Goal: Task Accomplishment & Management: Use online tool/utility

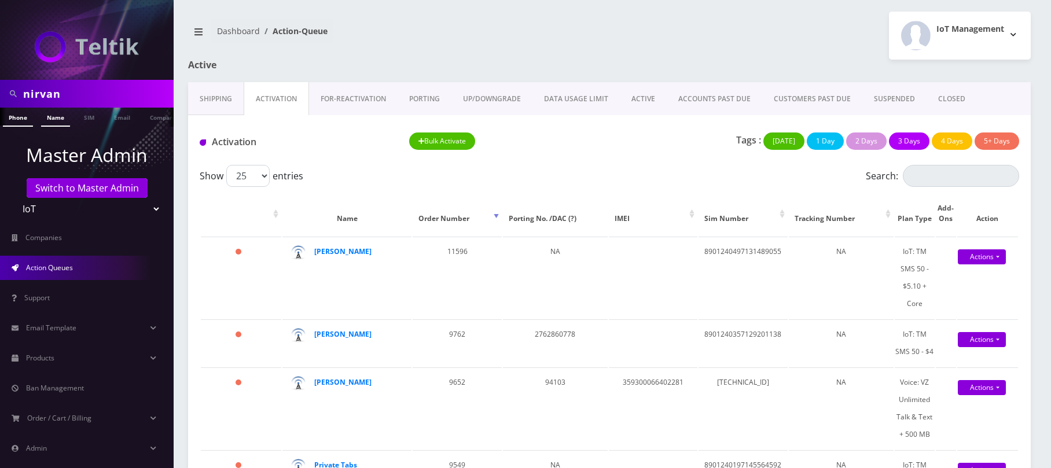
drag, startPoint x: 56, startPoint y: 115, endPoint x: 63, endPoint y: 115, distance: 6.9
click at [56, 115] on link "Name" at bounding box center [55, 117] width 29 height 19
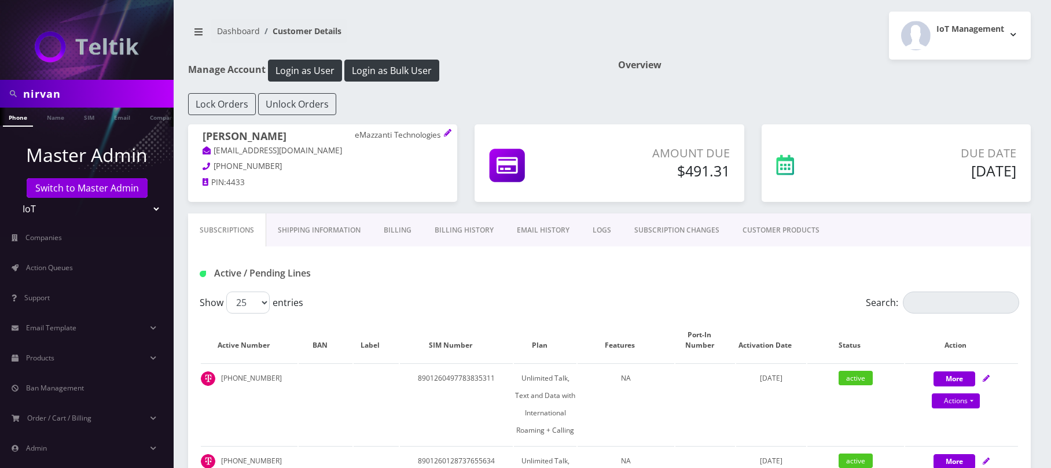
click at [376, 236] on link "Billing" at bounding box center [397, 231] width 51 height 34
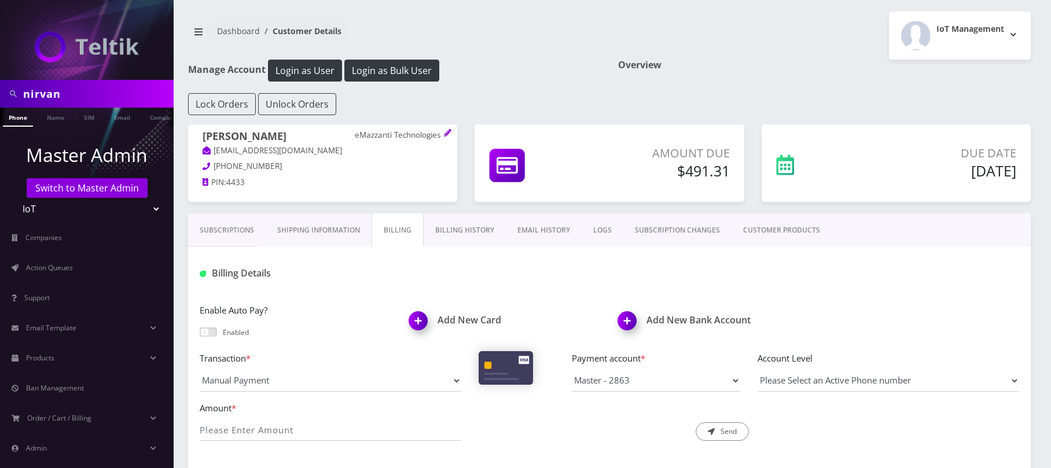
click at [444, 234] on link "Billing History" at bounding box center [465, 231] width 82 height 34
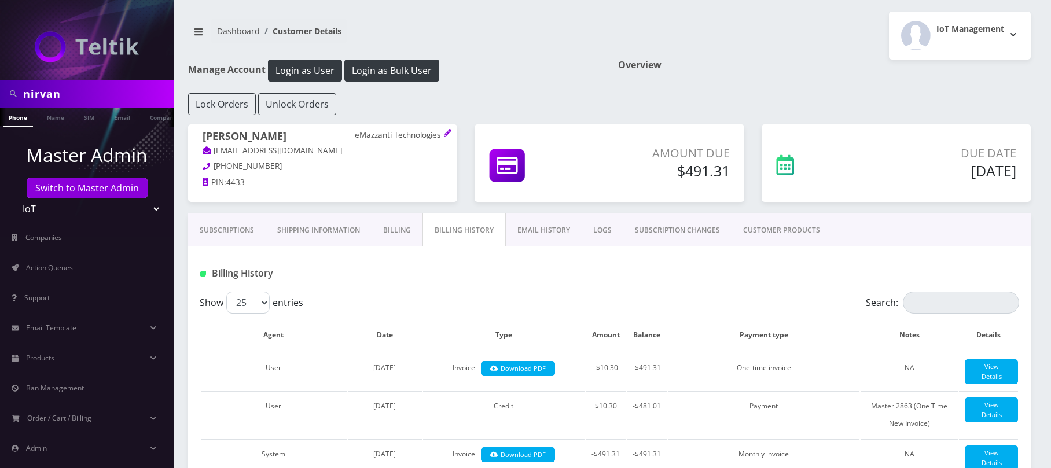
scroll to position [154, 0]
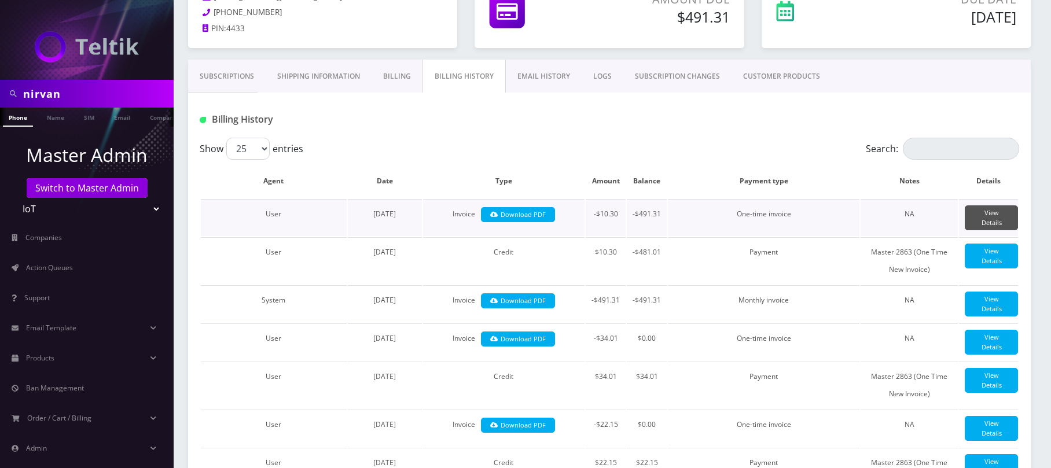
click at [995, 215] on link "View Details" at bounding box center [991, 217] width 53 height 25
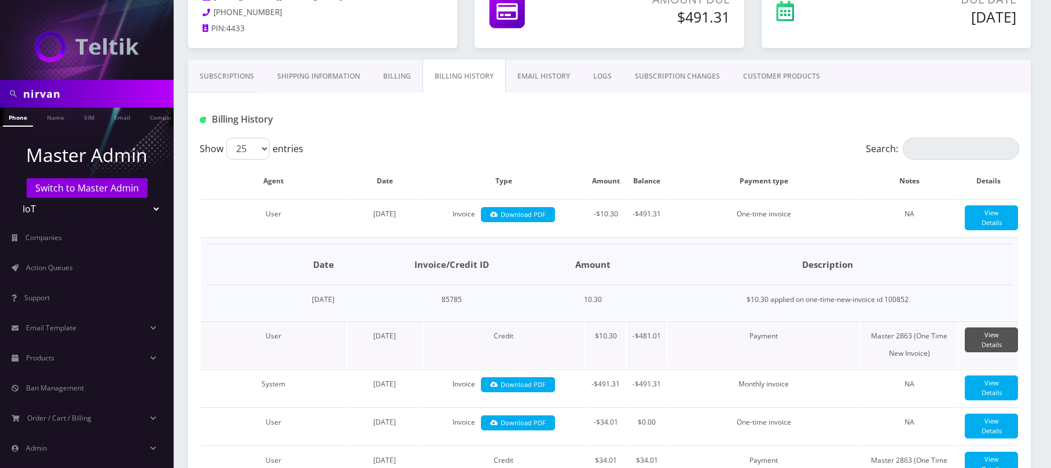
click at [999, 346] on link "View Details" at bounding box center [991, 340] width 53 height 25
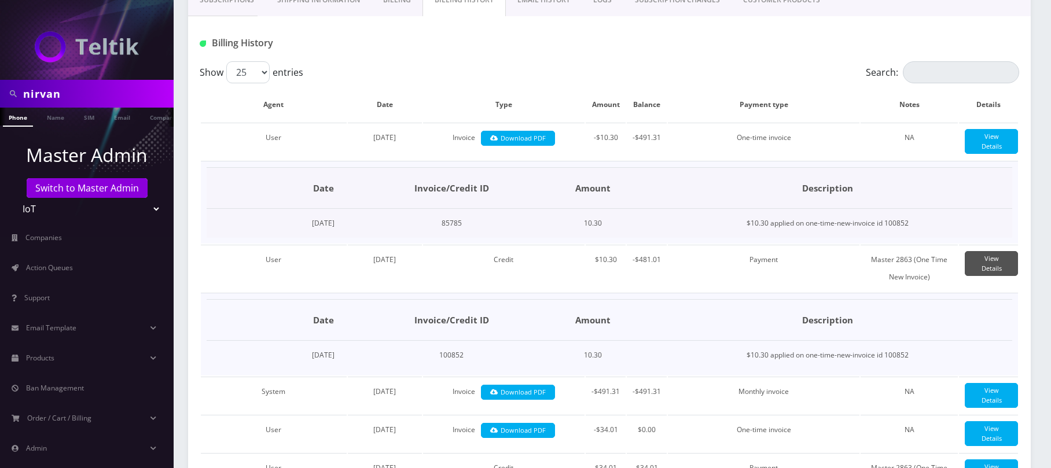
scroll to position [232, 0]
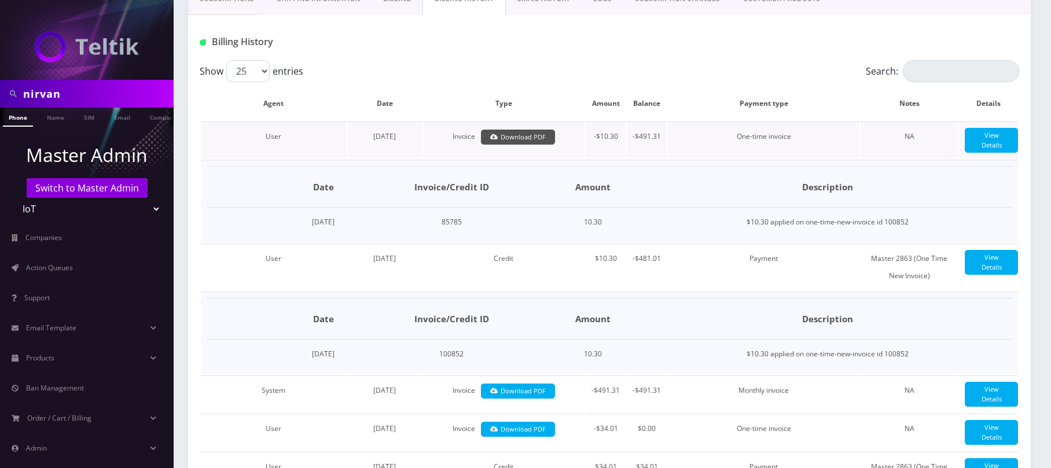
click at [544, 139] on link "Download PDF" at bounding box center [518, 138] width 75 height 16
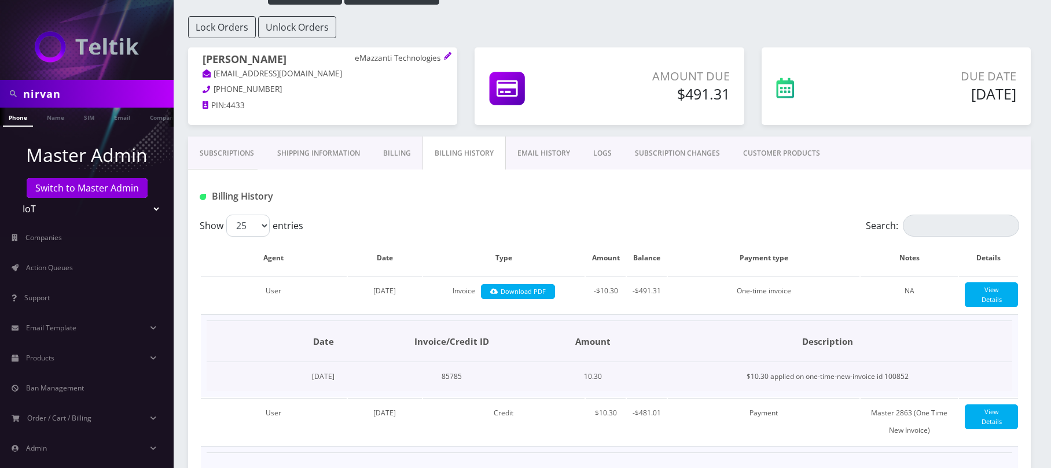
scroll to position [0, 0]
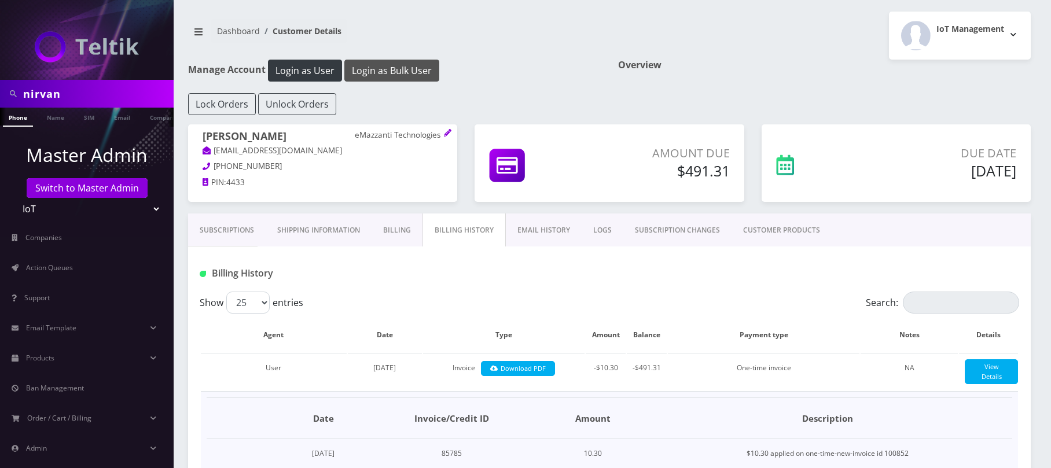
click at [385, 76] on button "Login as Bulk User" at bounding box center [391, 71] width 95 height 22
